Goal: Connect with others: Connect with others

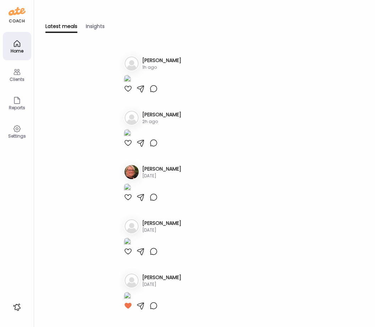
click at [131, 85] on img at bounding box center [127, 80] width 7 height 10
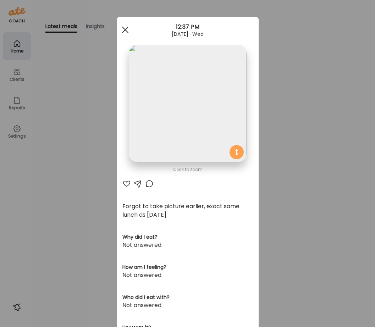
click at [125, 27] on div at bounding box center [125, 30] width 14 height 14
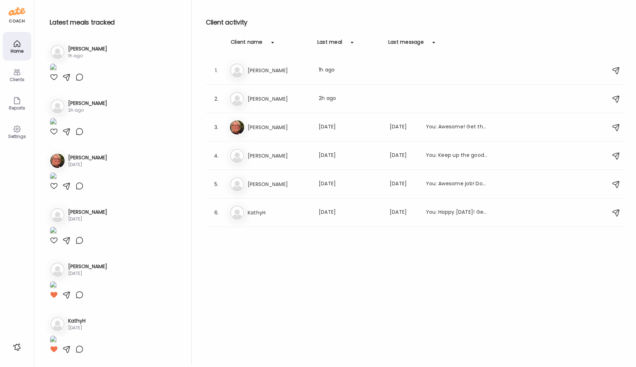
scroll to position [89, 0]
click at [57, 127] on img at bounding box center [53, 123] width 7 height 10
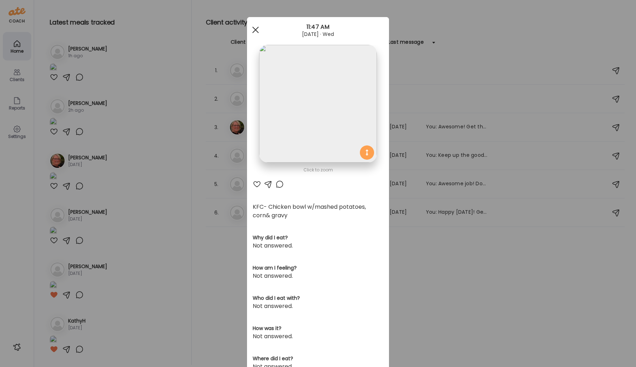
click at [256, 28] on div at bounding box center [256, 30] width 14 height 14
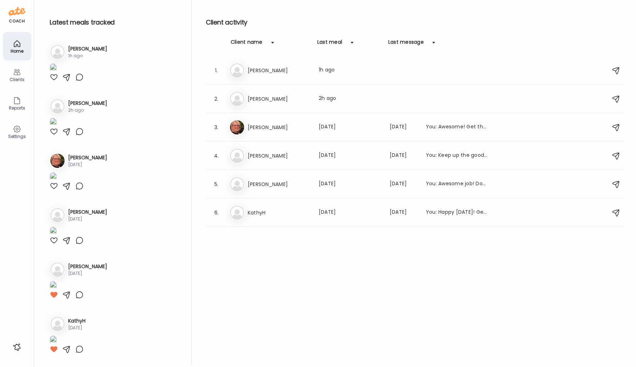
scroll to position [0, 0]
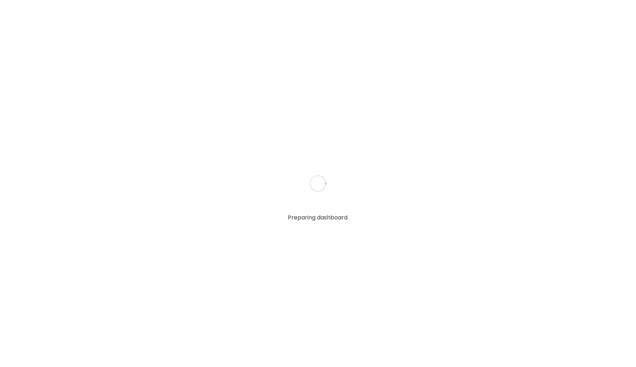
type input "*****"
type input "**********"
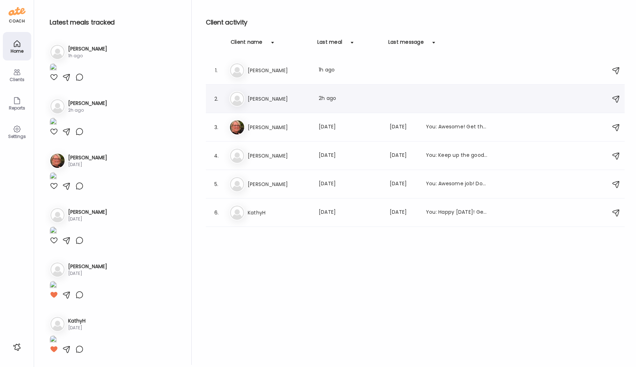
type input "**********"
click at [253, 98] on h3 "[PERSON_NAME]" at bounding box center [279, 98] width 63 height 9
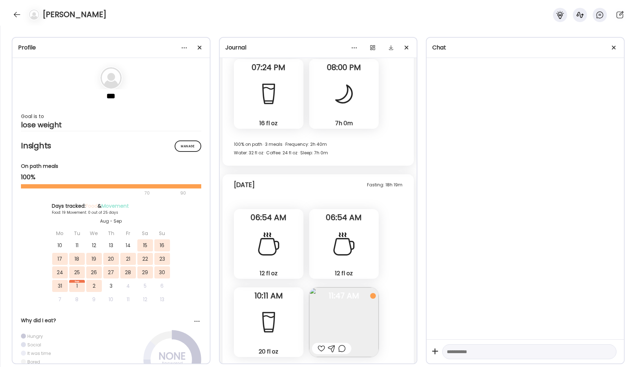
scroll to position [6496, 0]
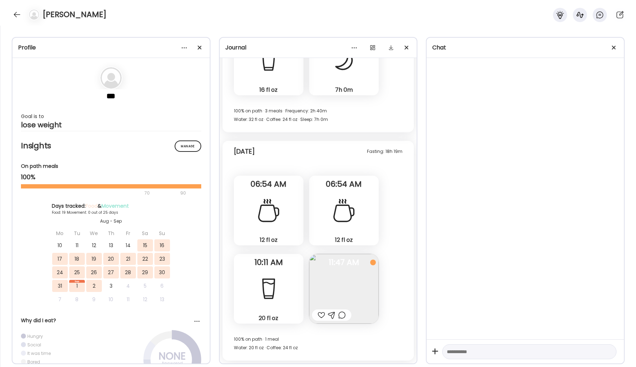
click at [349, 273] on img at bounding box center [344, 289] width 70 height 70
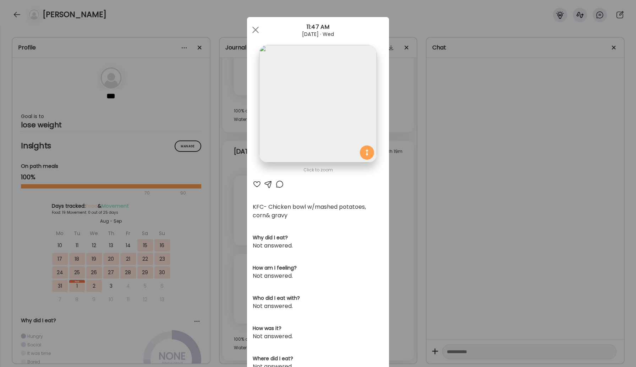
click at [334, 108] on img at bounding box center [318, 104] width 118 height 118
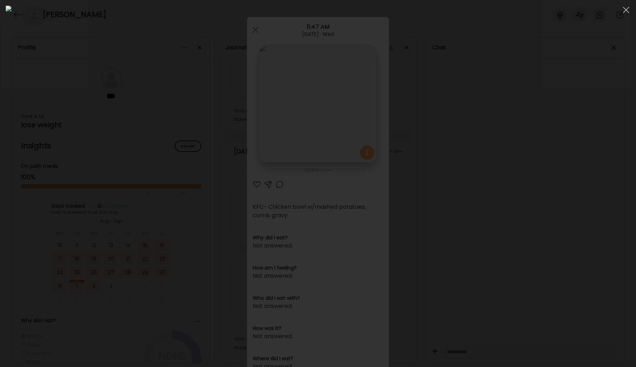
click at [354, 228] on img at bounding box center [318, 183] width 625 height 355
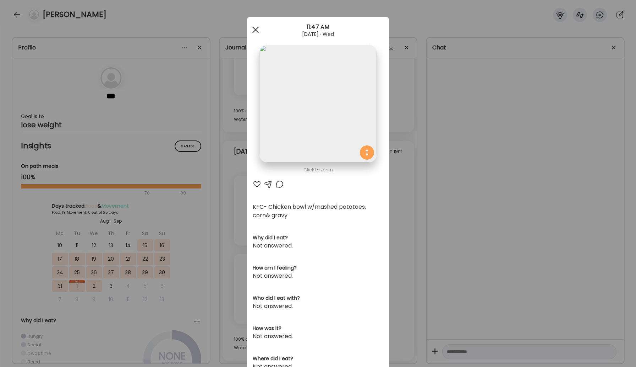
click at [256, 31] on span at bounding box center [256, 30] width 6 height 6
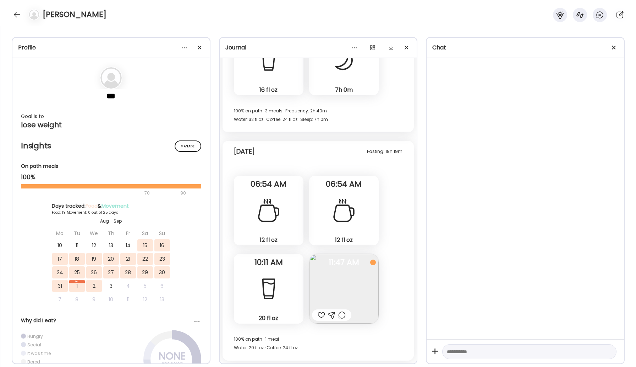
click at [320, 313] on div at bounding box center [321, 314] width 7 height 9
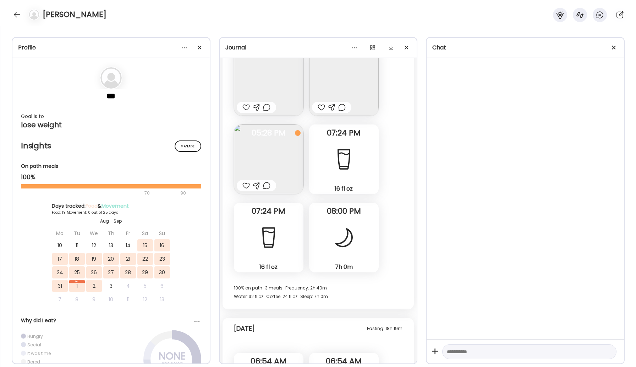
scroll to position [6260, 0]
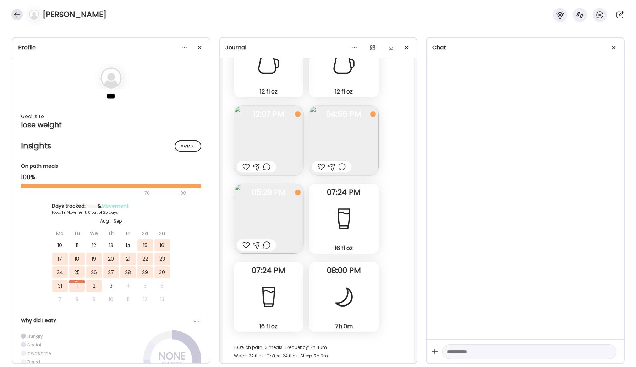
click at [15, 15] on div at bounding box center [16, 14] width 11 height 11
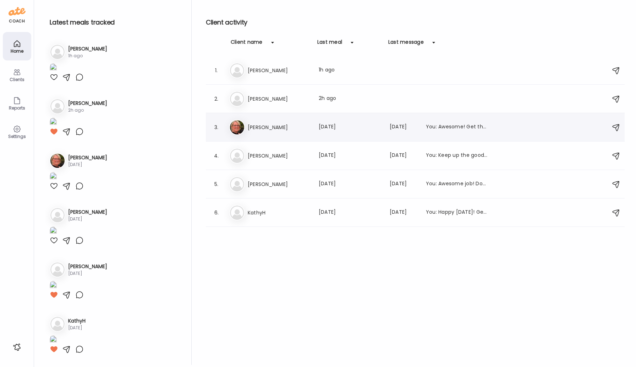
click at [275, 125] on h3 "[PERSON_NAME]" at bounding box center [279, 127] width 63 height 9
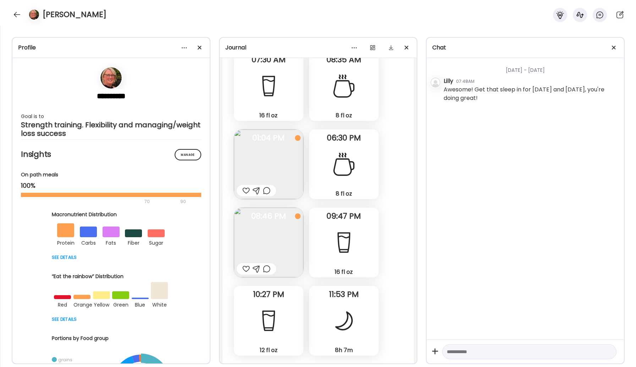
scroll to position [10136, 0]
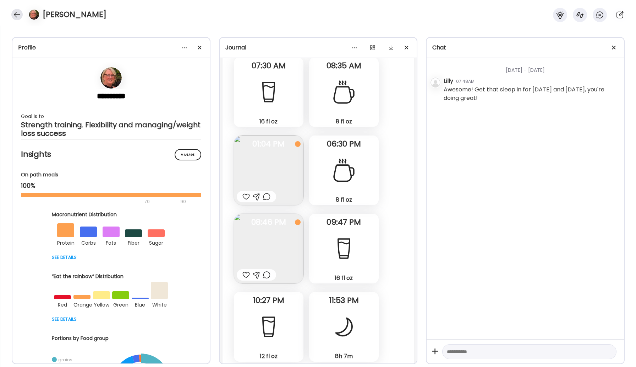
click at [16, 12] on div at bounding box center [16, 14] width 11 height 11
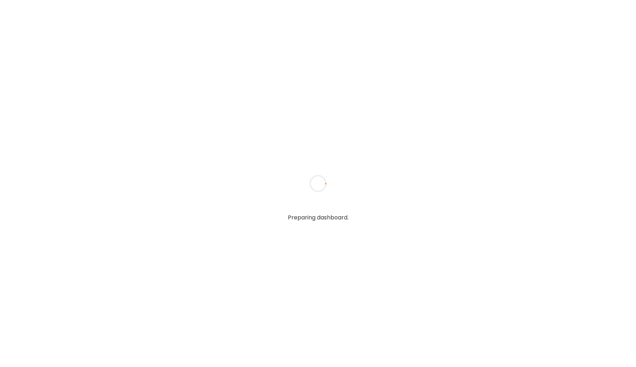
type input "*****"
type input "**********"
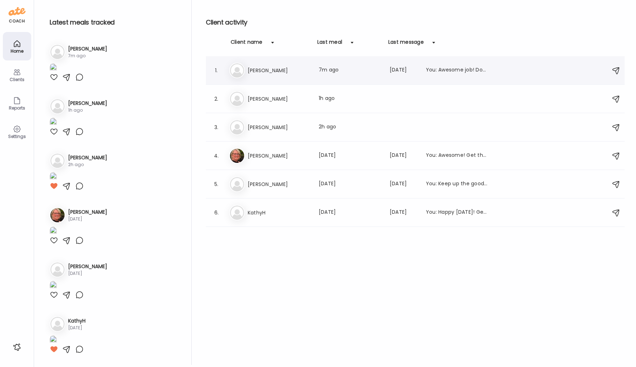
type input "**********"
click at [264, 72] on h3 "[PERSON_NAME]" at bounding box center [279, 70] width 63 height 9
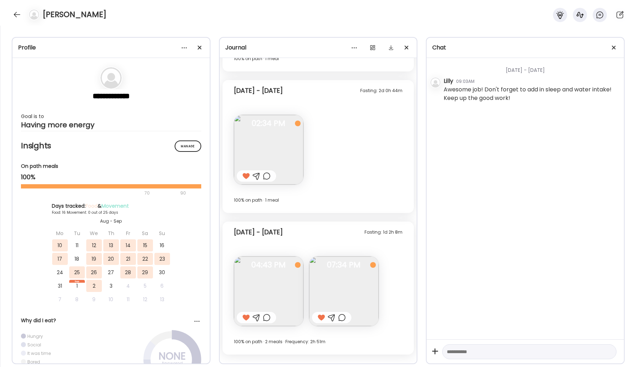
scroll to position [6928, 0]
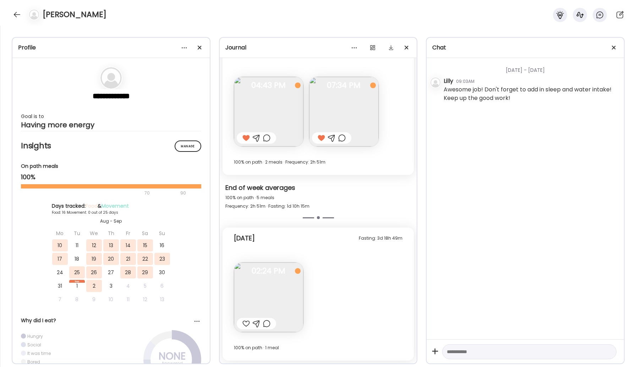
click at [259, 299] on img at bounding box center [269, 297] width 70 height 70
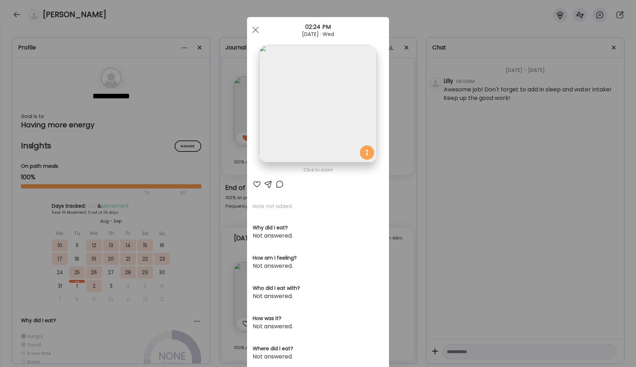
click at [313, 94] on img at bounding box center [318, 104] width 118 height 118
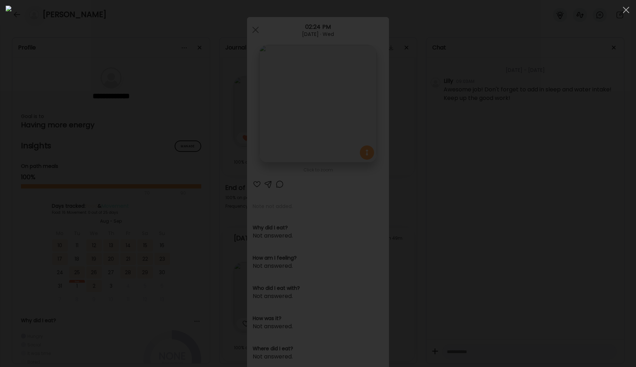
click at [313, 94] on img at bounding box center [318, 183] width 625 height 355
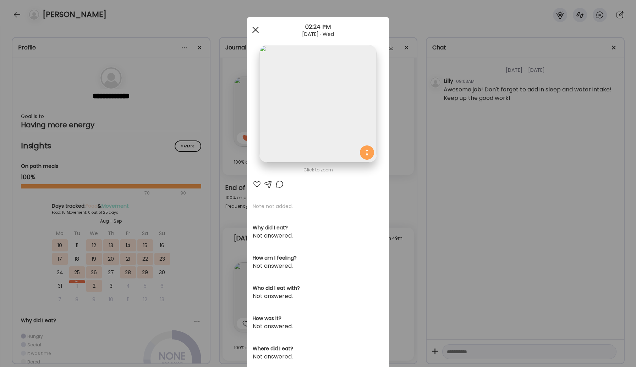
click at [261, 28] on div at bounding box center [256, 30] width 14 height 14
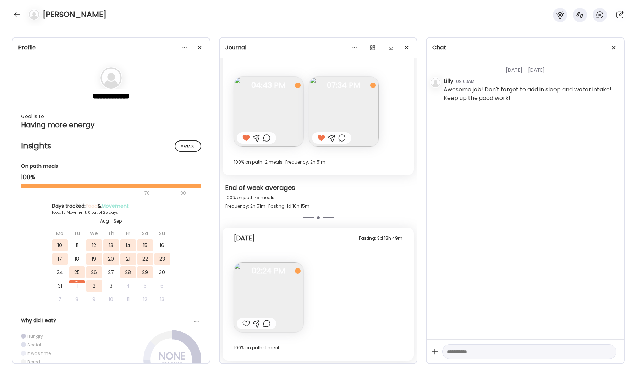
click at [244, 323] on div at bounding box center [246, 323] width 7 height 9
click at [15, 17] on div at bounding box center [16, 14] width 11 height 11
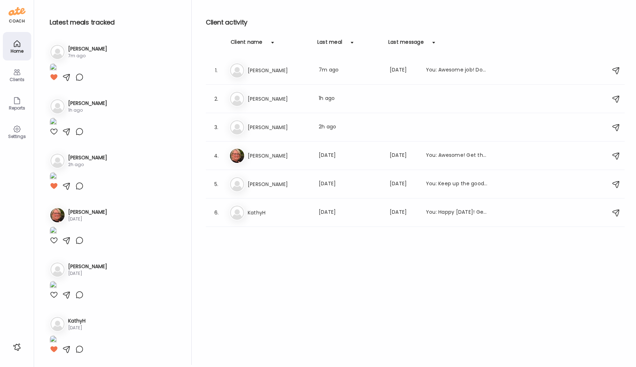
click at [16, 43] on icon at bounding box center [17, 43] width 9 height 9
click at [258, 207] on div "Ka KathyH Last meal: 4d ago Last message: 32d ago You: Happy Saturday! Get that…" at bounding box center [416, 213] width 374 height 16
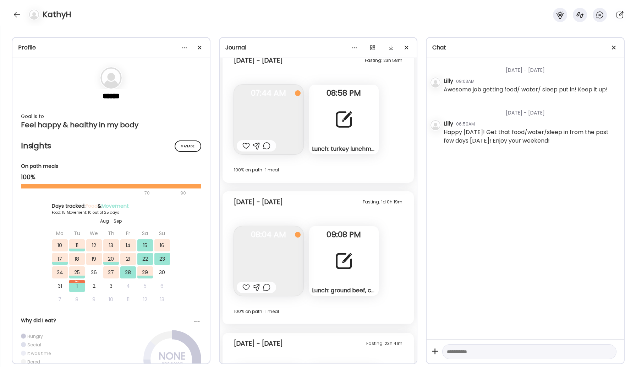
scroll to position [5412, 0]
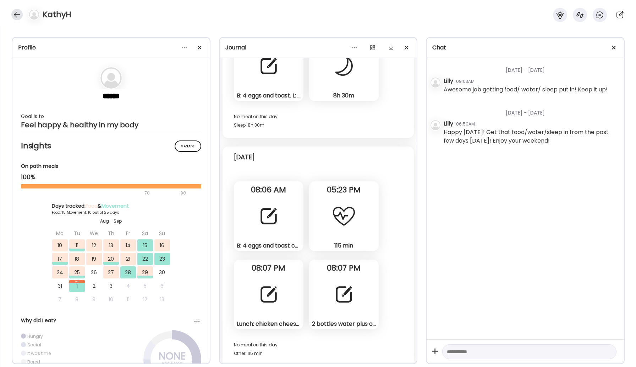
click at [13, 17] on div at bounding box center [16, 14] width 11 height 11
